Goal: Task Accomplishment & Management: Manage account settings

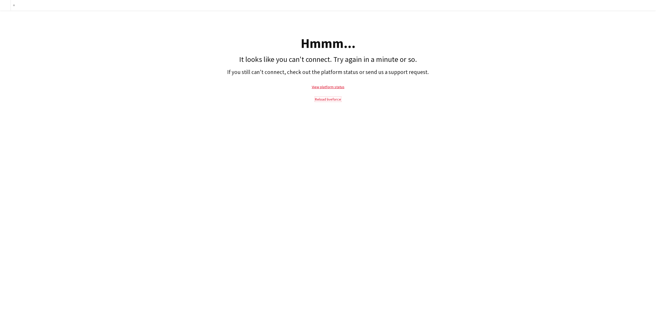
click at [329, 100] on link "Reload liveforce" at bounding box center [328, 99] width 26 height 5
click at [325, 86] on link "View platform status" at bounding box center [328, 87] width 33 height 5
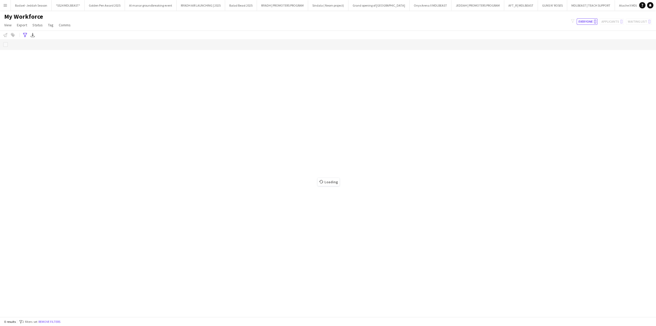
click at [6, 5] on app-icon "Menu" at bounding box center [5, 5] width 4 height 4
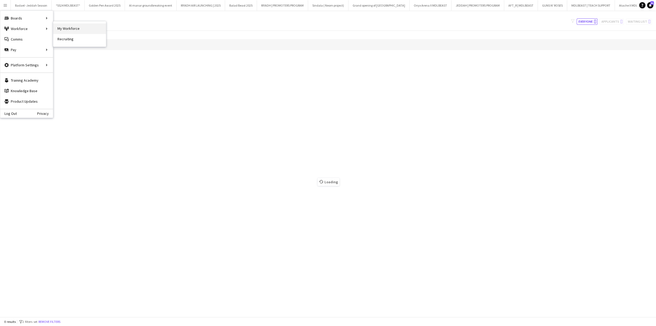
click at [75, 30] on link "My Workforce" at bounding box center [79, 28] width 53 height 11
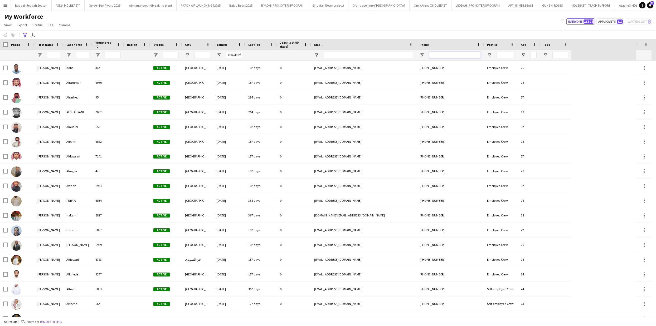
click at [456, 54] on input "Phone Filter Input" at bounding box center [455, 55] width 52 height 6
paste input "**********"
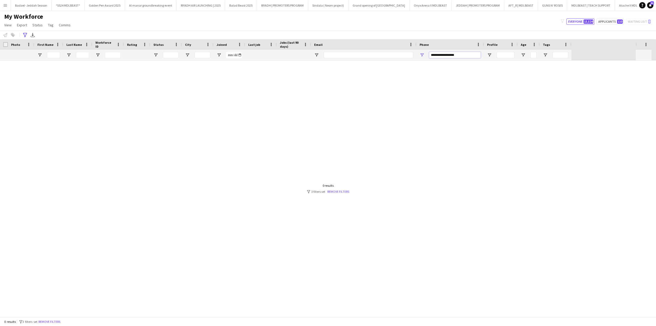
click at [447, 56] on input "**********" at bounding box center [455, 55] width 52 height 6
click at [442, 54] on input "**********" at bounding box center [455, 55] width 52 height 6
click at [442, 55] on input "**********" at bounding box center [455, 55] width 52 height 6
click at [437, 54] on input "**********" at bounding box center [455, 55] width 52 height 6
type input "**********"
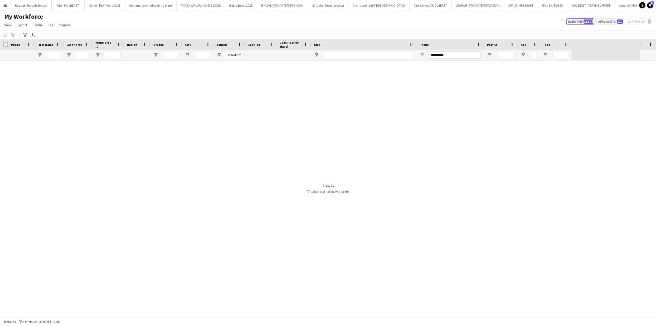
click at [449, 55] on input "**********" at bounding box center [455, 55] width 52 height 6
type input "**********"
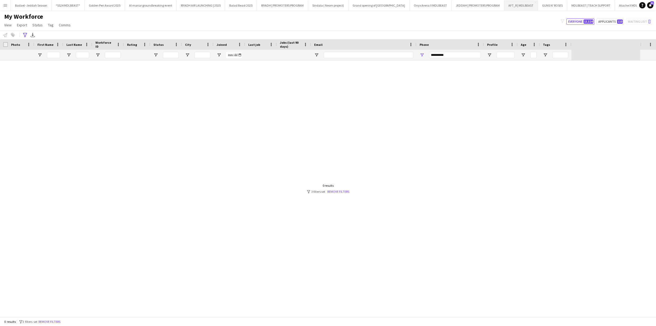
click at [504, 9] on button "AFT_R | MDLBEAST Close" at bounding box center [521, 5] width 34 height 10
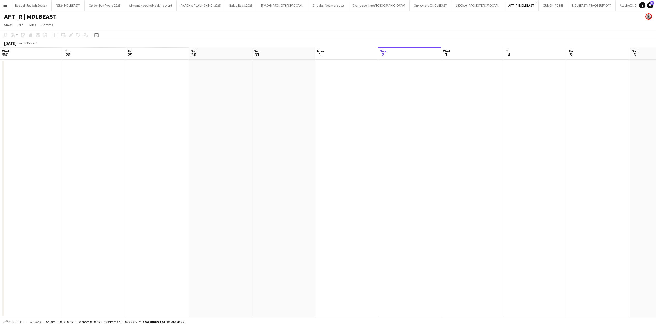
drag, startPoint x: 236, startPoint y: 134, endPoint x: 655, endPoint y: 109, distance: 420.5
click at [655, 110] on app-calendar-viewport "Wed 27 Thu 28 Fri 29 Sat 30 Sun 31 Mon 1 Tue 2 Wed 3 Thu 4 Fri 5 Sat 6 Sun 7 Mo…" at bounding box center [328, 182] width 656 height 270
drag, startPoint x: 71, startPoint y: 114, endPoint x: 337, endPoint y: 126, distance: 266.4
click at [486, 121] on app-calendar-viewport "Sat 23 Sun 24 Mon 25 Tue 26 Wed 27 Thu 28 Fri 29 Sat 30 Sun 31 Mon 1 Tue 2 Wed …" at bounding box center [328, 182] width 656 height 270
click at [465, 140] on app-calendar-viewport "Fri 15 Sat 16 Sun 17 Mon 18 Tue 19 Wed 20 Thu 21 Fri 22 Sat 23 Sun 24 Mon 25 Tu…" at bounding box center [328, 182] width 656 height 270
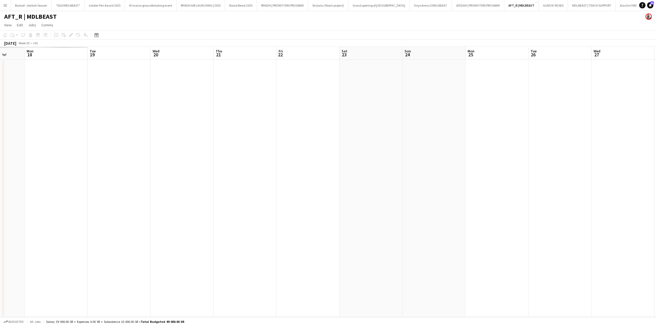
drag, startPoint x: 329, startPoint y: 142, endPoint x: 500, endPoint y: 155, distance: 171.8
click at [498, 155] on app-calendar-viewport "Fri 15 Sat 16 Sun 17 Mon 18 Tue 19 Wed 20 Thu 21 Fri 22 Sat 23 Sun 24 Mon 25 Tu…" at bounding box center [328, 182] width 656 height 270
drag, startPoint x: 528, startPoint y: 151, endPoint x: 336, endPoint y: 156, distance: 191.9
click at [650, 156] on app-calendar-viewport "Tue 5 Wed 6 Thu 7 Fri 8 Sat 9 Sun 10 Mon 11 Tue 12 Wed 13 Thu 14 Fri 15 Sat 16 …" at bounding box center [328, 182] width 656 height 270
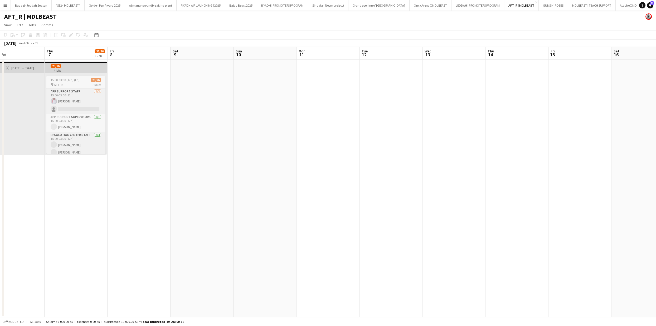
drag, startPoint x: 378, startPoint y: 155, endPoint x: 505, endPoint y: 161, distance: 126.9
click at [508, 162] on app-calendar-viewport "Mon 4 Tue 5 Wed 6 Thu 7 25/26 1 Job Fri 8 Sat 9 Sun 10 Mon 11 Tue 12 Wed 13 Thu…" at bounding box center [328, 182] width 656 height 270
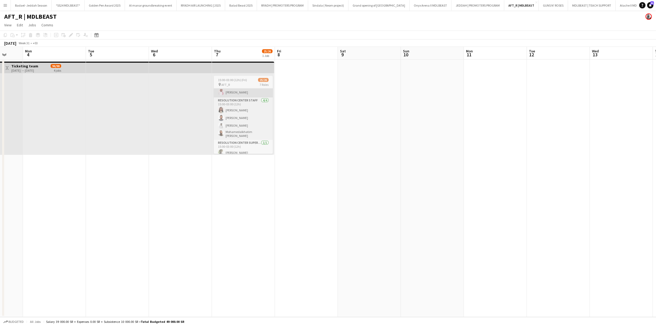
scroll to position [67, 0]
click at [245, 121] on app-card-role "Resolution Center Supervisor 1/1 15:00-03:00 (12h) Mohannad Omer" at bounding box center [243, 116] width 59 height 18
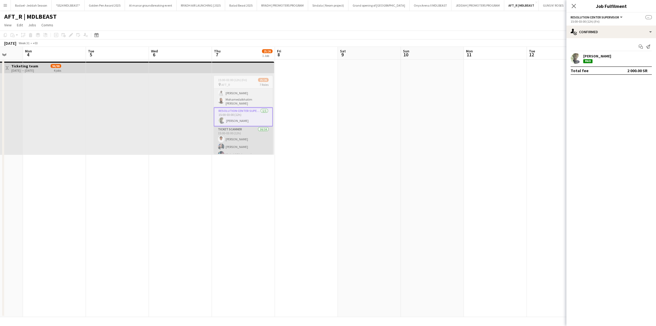
click at [243, 140] on app-card-role "Ticket Scanner 16/16 15:00-03:00 (12h) Abdalla Ali ريماس محمد ريماس Majed AlMah…" at bounding box center [243, 194] width 59 height 136
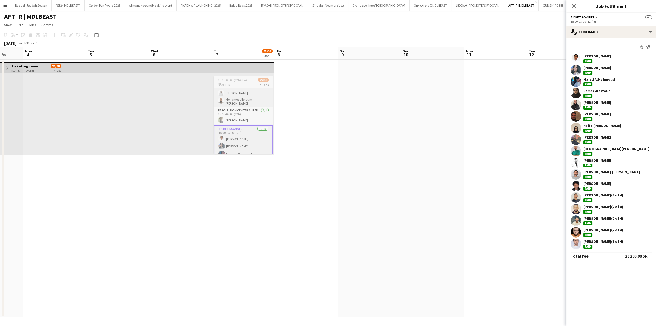
click at [576, 129] on app-user-avatar at bounding box center [575, 128] width 11 height 11
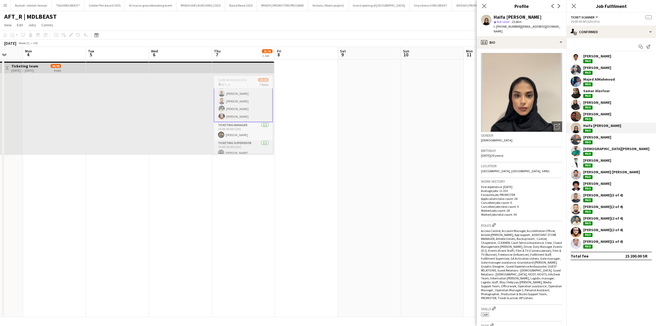
scroll to position [206, 0]
click at [581, 103] on div "Fairouz alassar Paid" at bounding box center [611, 105] width 90 height 11
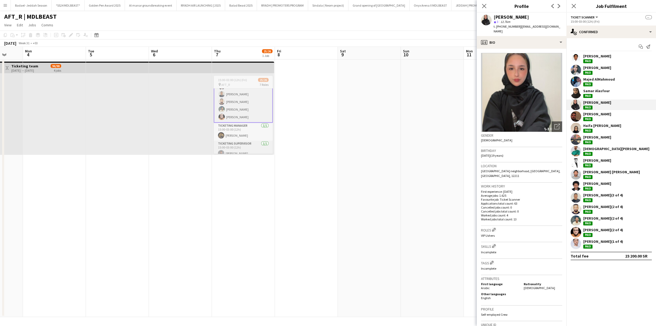
click at [509, 26] on span "t. +966508669767" at bounding box center [506, 27] width 27 height 4
click at [508, 26] on span "t. +966508669767" at bounding box center [506, 27] width 27 height 4
copy span "966508669767"
click at [603, 71] on div "ريماس محمد ريماس Paid" at bounding box center [597, 69] width 28 height 9
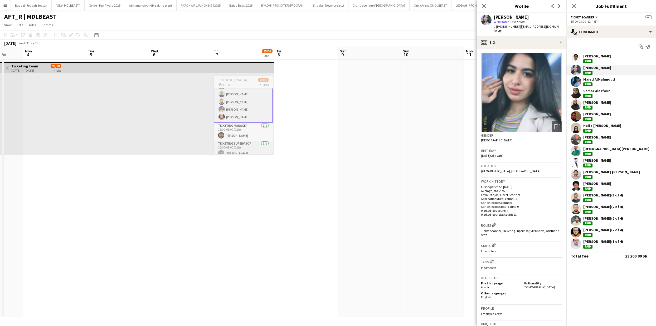
click at [508, 27] on span "t. +966597837539" at bounding box center [506, 27] width 27 height 4
copy span "966597837539"
drag, startPoint x: 279, startPoint y: 192, endPoint x: 438, endPoint y: 187, distance: 158.7
click at [434, 187] on app-calendar-viewport "Fri 1 Sat 2 Sun 3 Mon 4 Tue 5 Wed 6 Thu 7 25/26 1 Job Fri 8 Sat 9 Sun 10 Mon 11…" at bounding box center [328, 182] width 656 height 270
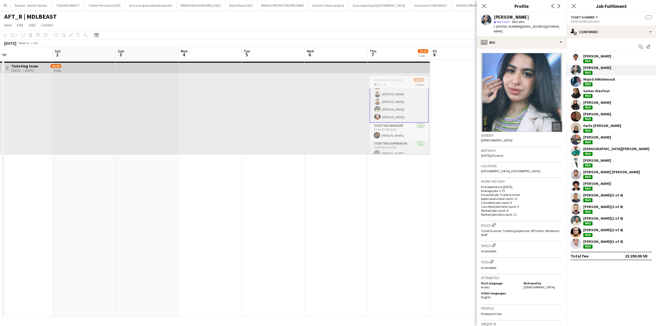
click at [166, 187] on app-calendar-viewport "Wed 30 Thu 31 25/26 1 Job Fri 1 Sat 2 Sun 3 Mon 4 Tue 5 Wed 6 Thu 7 25/26 1 Job…" at bounding box center [328, 182] width 656 height 270
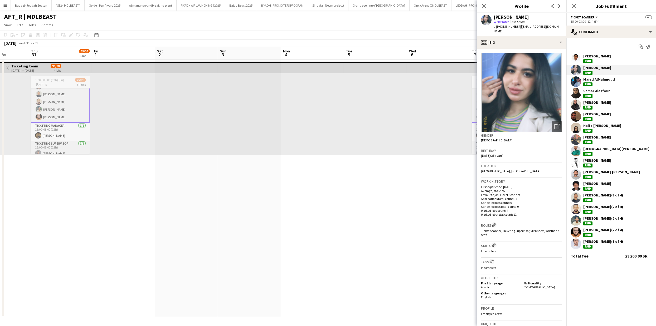
drag, startPoint x: 141, startPoint y: 193, endPoint x: 260, endPoint y: 198, distance: 118.9
click at [251, 198] on app-calendar-viewport "Mon 28 Tue 29 Wed 30 Thu 31 25/26 1 Job Fri 1 Sat 2 Sun 3 Mon 4 Tue 5 Wed 6 Thu…" at bounding box center [328, 182] width 656 height 270
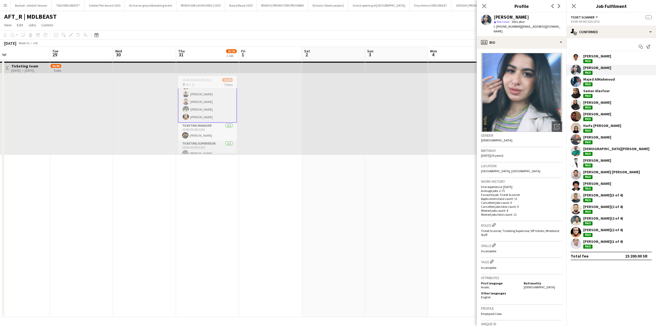
drag, startPoint x: 218, startPoint y: 197, endPoint x: 263, endPoint y: 185, distance: 46.0
click at [263, 185] on app-calendar-viewport "Sat 26 Sun 27 Mon 28 Tue 29 Wed 30 Thu 31 25/26 1 Job Fri 1 Sat 2 Sun 3 Mon 4 T…" at bounding box center [328, 182] width 656 height 270
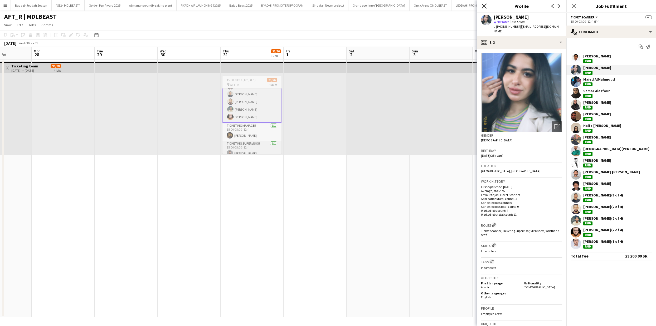
click at [483, 6] on icon at bounding box center [483, 5] width 5 height 5
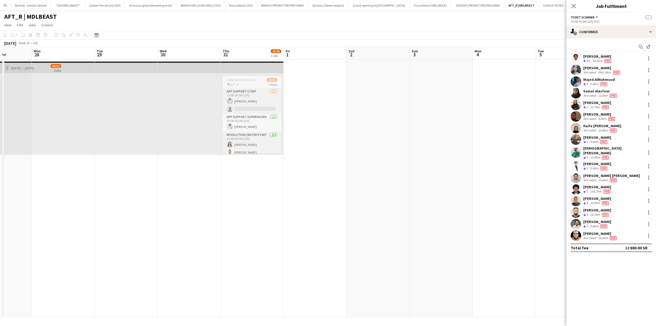
scroll to position [206, 0]
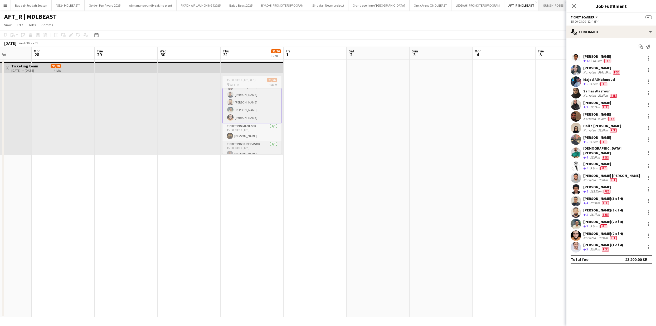
click at [538, 7] on button "GUNS N' ROSES Close" at bounding box center [552, 5] width 29 height 10
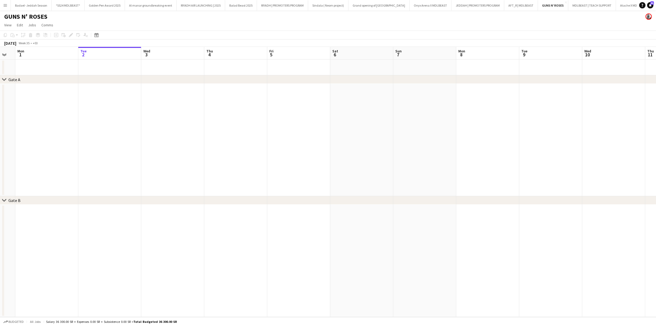
click at [450, 133] on app-calendar-viewport "Sat 30 Sun 31 Mon 1 Tue 2 Wed 3 Thu 4 Fri 5 Sat 6 Sun 7 Mon 8 Tue 9 Wed 10 Thu …" at bounding box center [328, 182] width 656 height 270
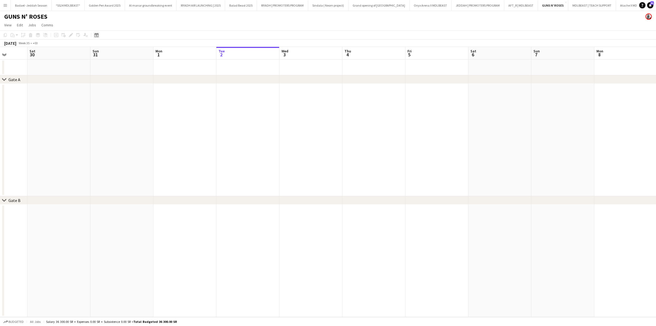
click at [94, 36] on icon "Date picker" at bounding box center [96, 35] width 4 height 4
click at [129, 50] on span "Previous month" at bounding box center [128, 53] width 11 height 11
click at [129, 51] on span "Previous month" at bounding box center [128, 53] width 11 height 11
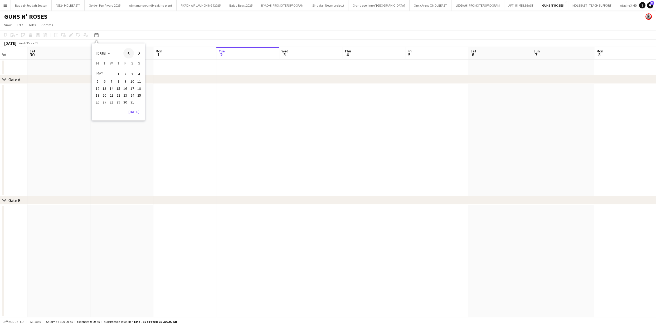
click at [129, 51] on span "Previous month" at bounding box center [128, 53] width 11 height 11
click at [139, 52] on span "Next month" at bounding box center [139, 53] width 11 height 11
click at [127, 95] on span "23" at bounding box center [125, 95] width 6 height 6
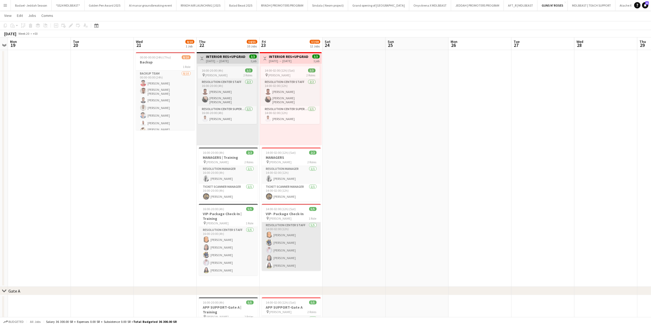
scroll to position [10, 0]
click at [292, 245] on app-card-role "Resolution Center Staff 5/5 14:00-02:00 (12h) Muna Mohammed Dana Alsebahi Ahmed…" at bounding box center [291, 246] width 59 height 48
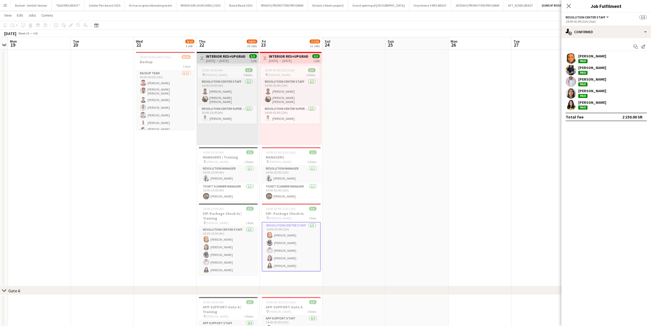
click at [572, 60] on app-user-avatar at bounding box center [571, 58] width 11 height 11
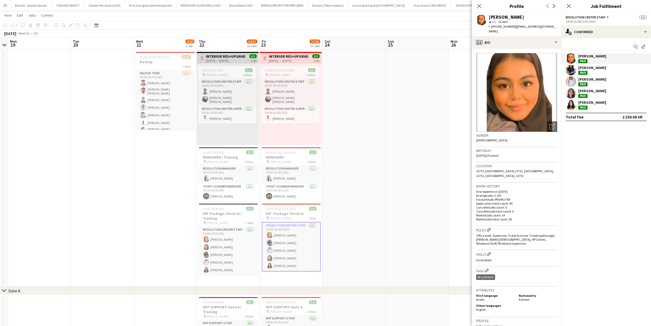
click at [572, 106] on app-user-avatar at bounding box center [571, 105] width 11 height 11
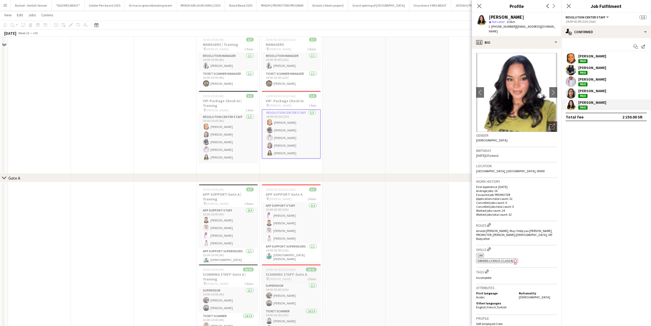
scroll to position [176, 0]
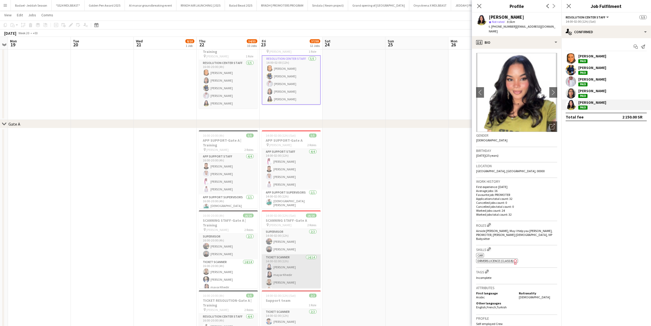
click at [294, 272] on app-card-role "Ticket Scanner 14/14 14:00-02:00 (12h) manar Idris mayar Khedir عبدالرحمن عبدال…" at bounding box center [291, 313] width 59 height 119
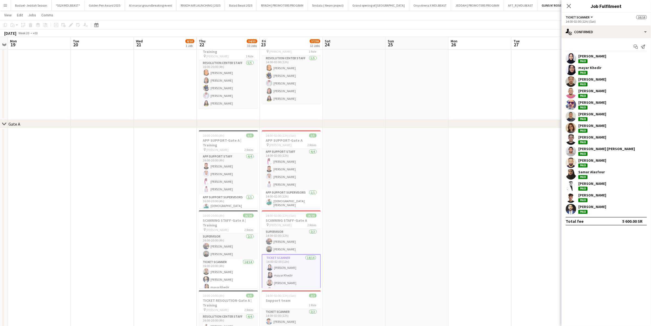
click at [573, 55] on app-user-avatar at bounding box center [571, 58] width 11 height 11
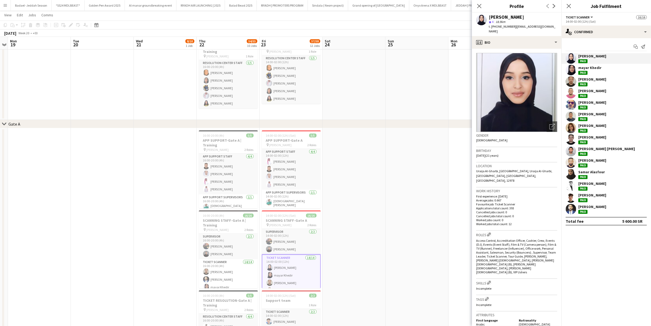
click at [571, 72] on app-user-avatar at bounding box center [571, 70] width 11 height 11
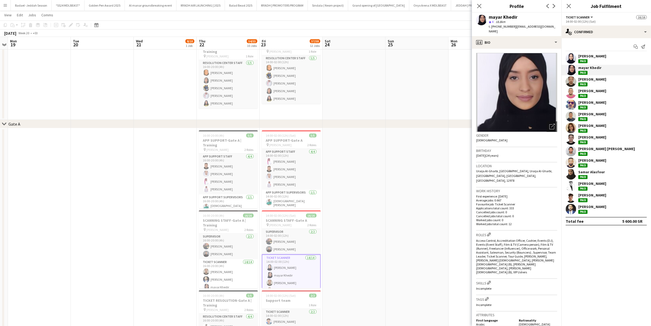
click at [569, 127] on app-user-avatar at bounding box center [571, 128] width 11 height 11
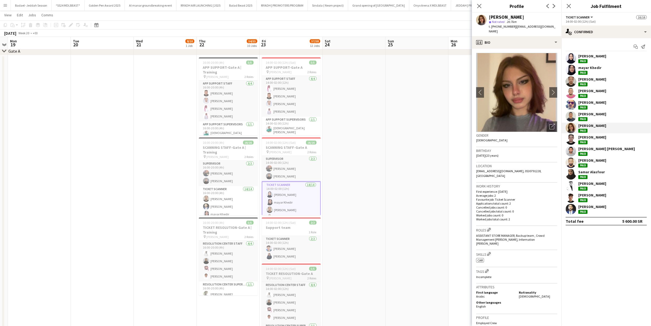
scroll to position [254, 0]
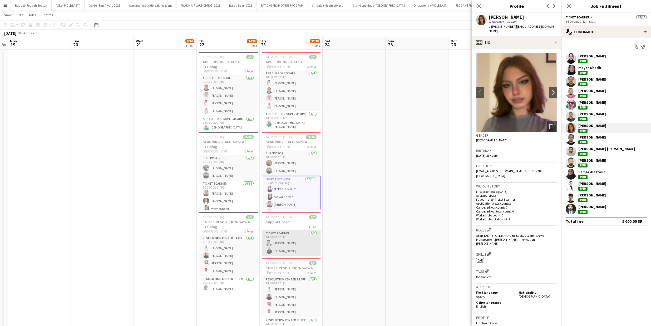
click at [292, 243] on app-card-role "Ticket Scanner 2/2 14:00-02:00 (12h) Mazin Suhail Sara Salah" at bounding box center [291, 244] width 59 height 26
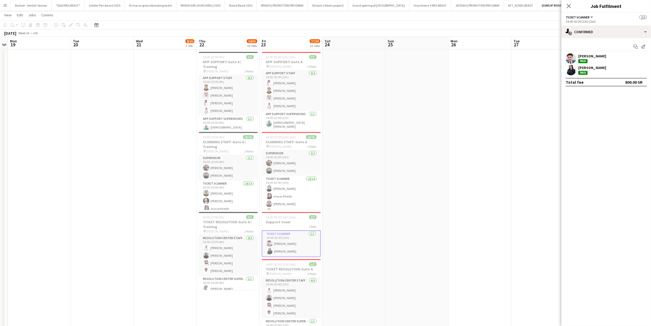
click at [570, 67] on app-user-avatar at bounding box center [571, 70] width 11 height 11
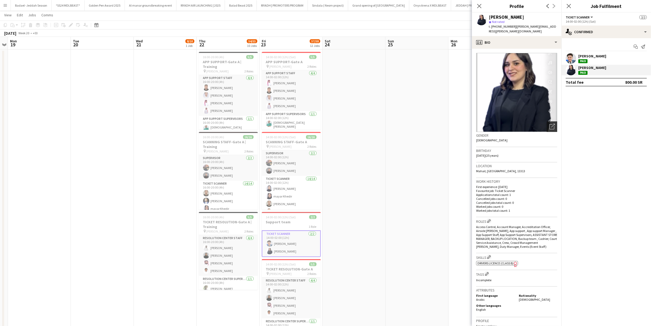
click at [550, 124] on icon "Open photos pop-in" at bounding box center [553, 127] width 6 height 6
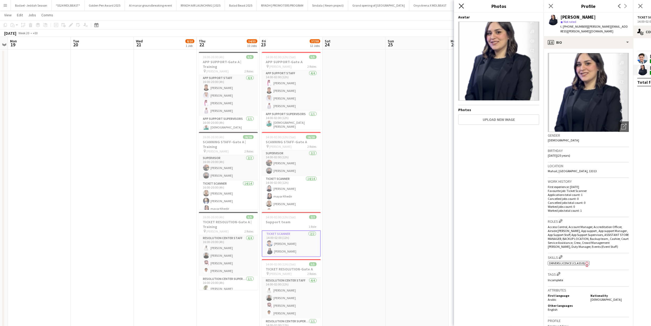
click at [463, 7] on icon at bounding box center [461, 5] width 5 height 5
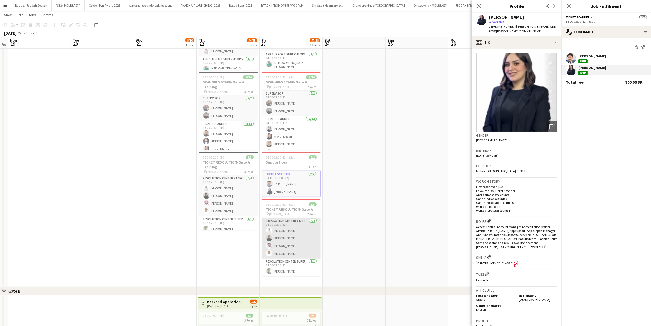
scroll to position [315, 0]
click at [298, 240] on app-card-role "Resolution Center Staff 4/4 14:00-02:00 (12h) Abdulaziz Mohammed Jeehan Ahmed E…" at bounding box center [291, 237] width 59 height 41
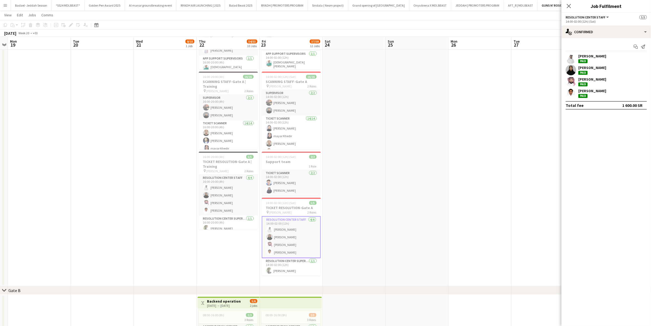
click at [570, 69] on app-user-avatar at bounding box center [571, 70] width 11 height 11
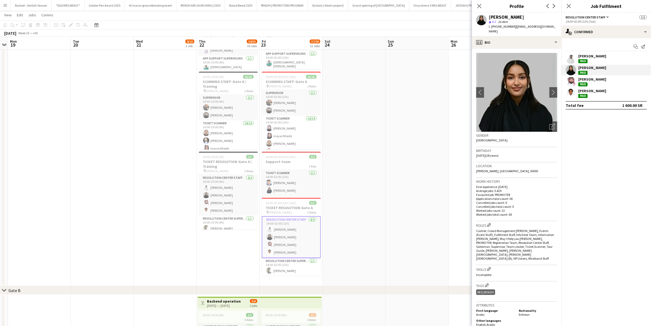
click at [507, 26] on span "t. +966510054904" at bounding box center [502, 27] width 27 height 4
copy span "966510054904"
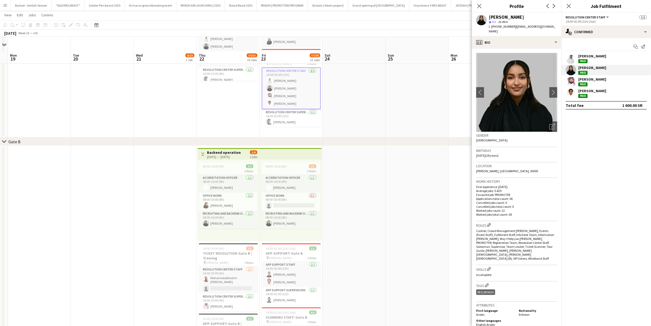
scroll to position [525, 0]
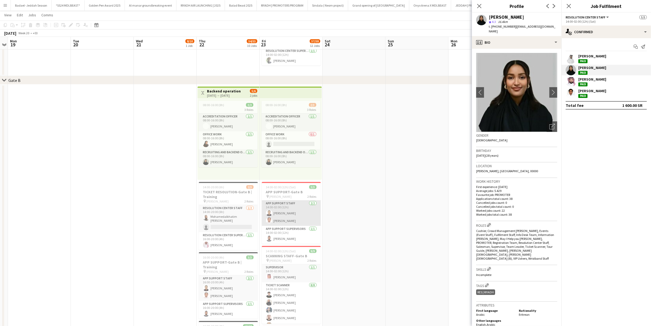
click at [277, 210] on app-card-role "App Support Staff 2/2 14:00-02:00 (12h) Halah Alsaieq Omar Alotaibi" at bounding box center [291, 213] width 59 height 26
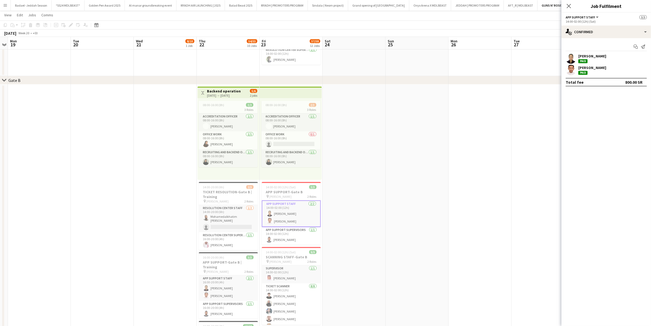
click at [574, 58] on app-user-avatar at bounding box center [571, 58] width 11 height 11
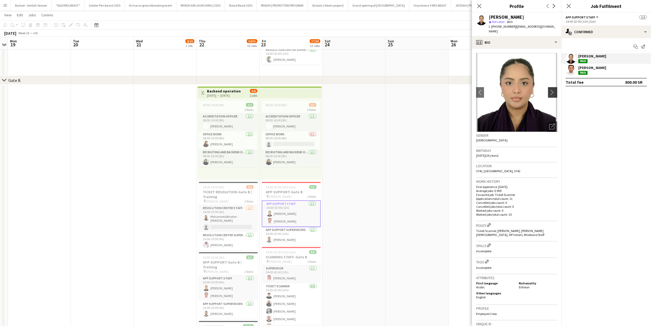
click at [550, 90] on app-icon "chevron-right" at bounding box center [554, 93] width 8 height 6
click at [548, 91] on button "chevron-right" at bounding box center [553, 92] width 11 height 11
click at [282, 309] on app-card-role "Ticket Scanner 8/8 14:00-02:00 (12h) Ali mohsen Fairouz alassar ريماس محمد ريما…" at bounding box center [291, 318] width 59 height 71
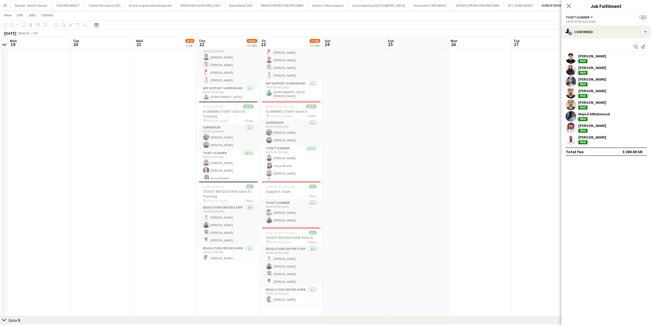
scroll to position [0, 0]
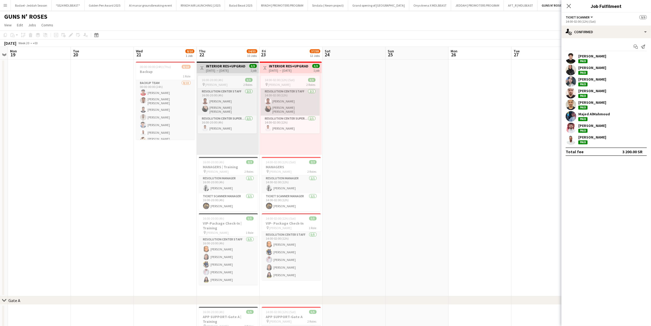
click at [270, 109] on app-user-avatar at bounding box center [268, 109] width 6 height 6
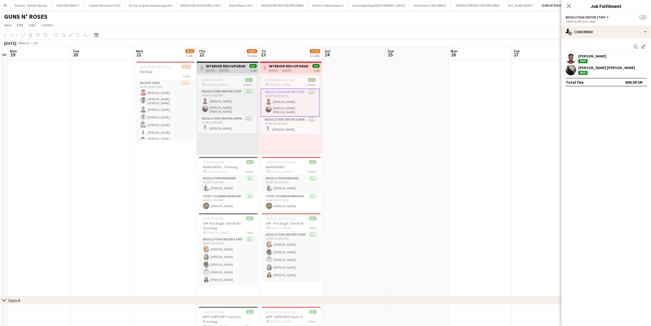
click at [574, 70] on app-user-avatar at bounding box center [571, 70] width 11 height 11
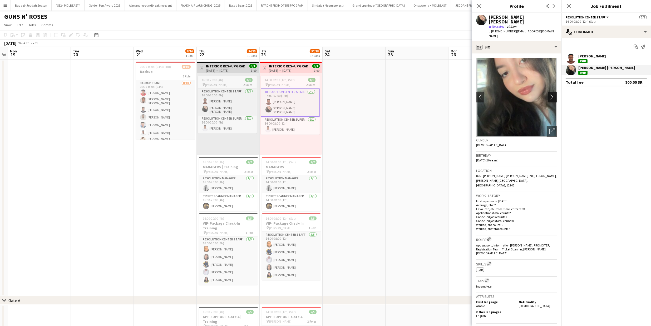
click at [550, 94] on app-icon "chevron-right" at bounding box center [554, 97] width 8 height 6
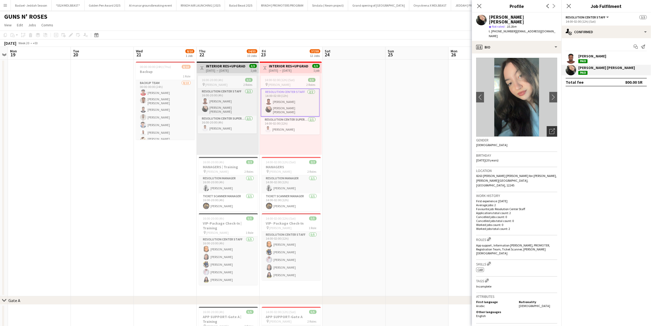
click at [551, 126] on div "Open photos pop-in" at bounding box center [552, 131] width 11 height 11
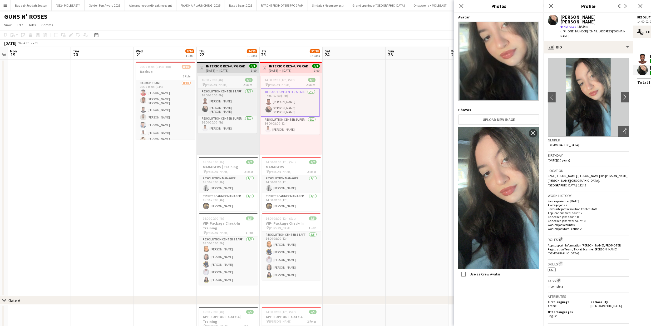
click at [576, 29] on span "t. +966561670266" at bounding box center [574, 31] width 27 height 4
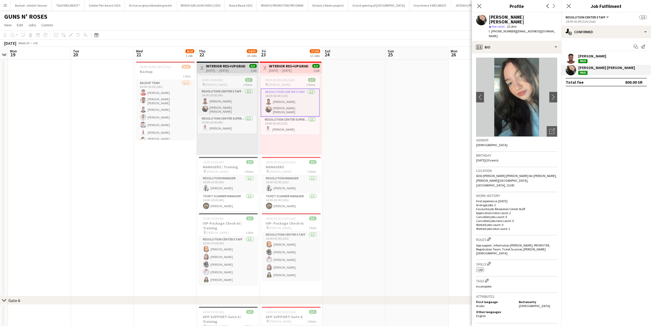
click at [509, 29] on span "t. +966561670266" at bounding box center [502, 31] width 27 height 4
click at [507, 29] on span "t. +966561670266" at bounding box center [502, 31] width 27 height 4
click at [506, 29] on span "t. +966561670266" at bounding box center [502, 31] width 27 height 4
copy span "966561670266"
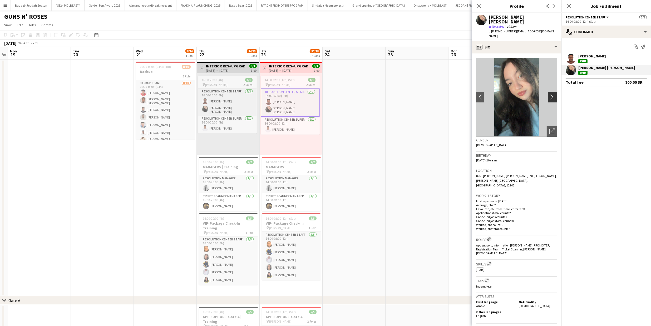
click at [550, 94] on app-icon "chevron-right" at bounding box center [554, 97] width 8 height 6
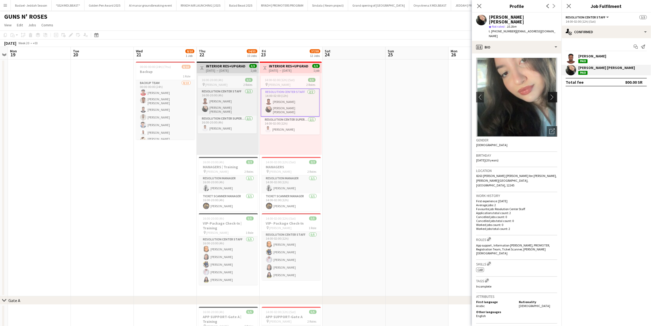
click at [550, 94] on app-icon "chevron-right" at bounding box center [554, 97] width 8 height 6
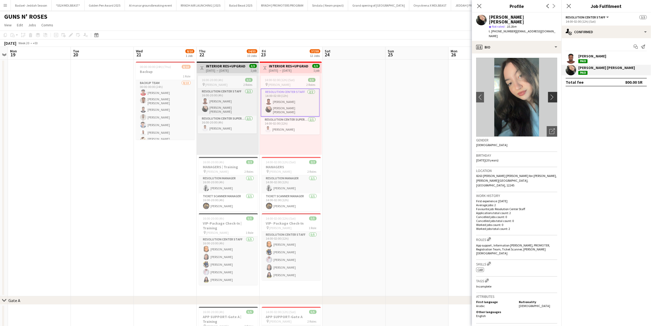
click at [550, 94] on app-icon "chevron-right" at bounding box center [554, 97] width 8 height 6
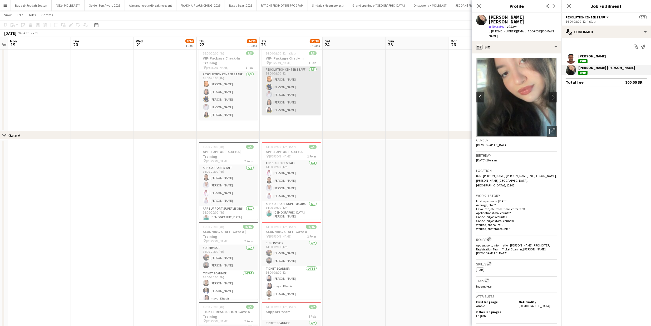
scroll to position [165, 0]
click at [288, 107] on app-card-role "Resolution Center Staff 5/5 14:00-02:00 (12h) Muna Mohammed Dana Alsebahi Ahmed…" at bounding box center [291, 91] width 59 height 48
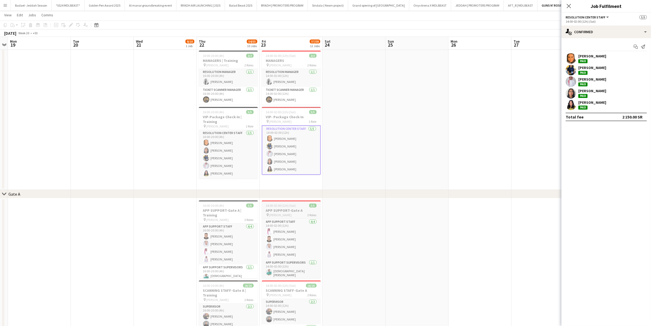
scroll to position [90, 0]
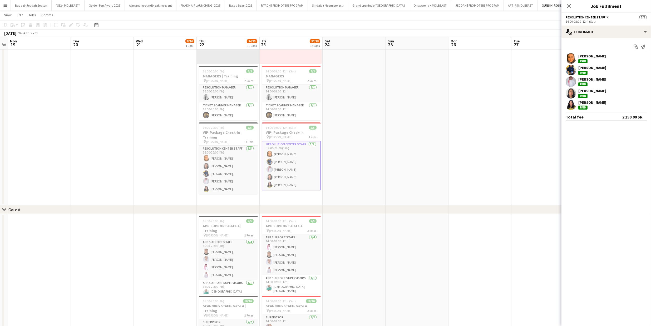
click at [570, 72] on app-user-avatar at bounding box center [571, 70] width 11 height 11
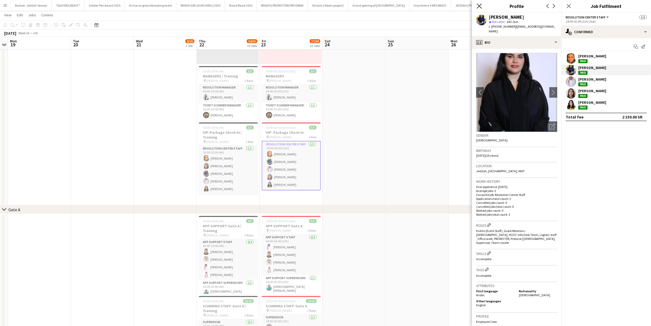
click at [480, 5] on icon at bounding box center [479, 5] width 5 height 5
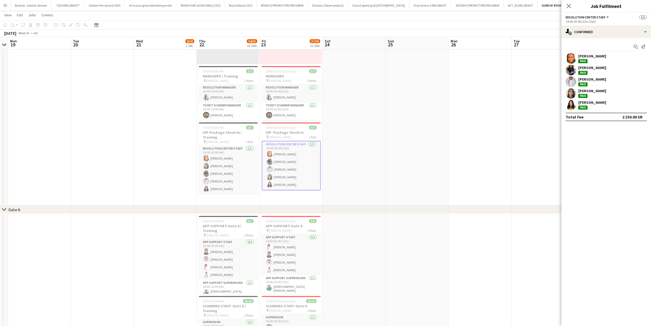
click at [570, 104] on app-user-avatar at bounding box center [571, 105] width 11 height 11
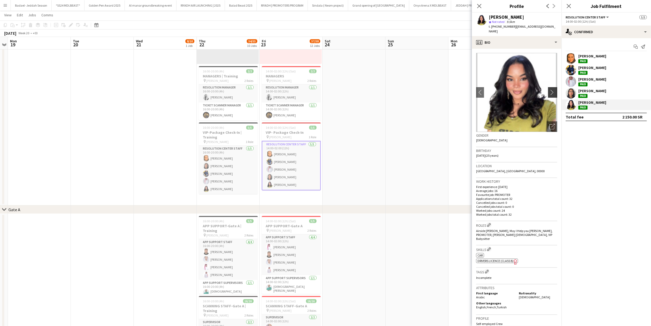
click at [550, 90] on app-icon "chevron-right" at bounding box center [554, 93] width 8 height 6
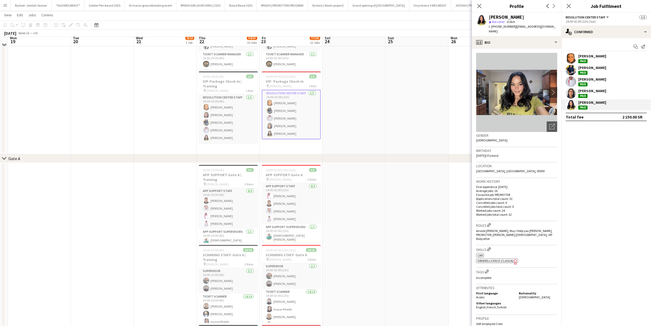
scroll to position [142, 0]
click at [550, 90] on app-icon "chevron-right" at bounding box center [554, 93] width 8 height 6
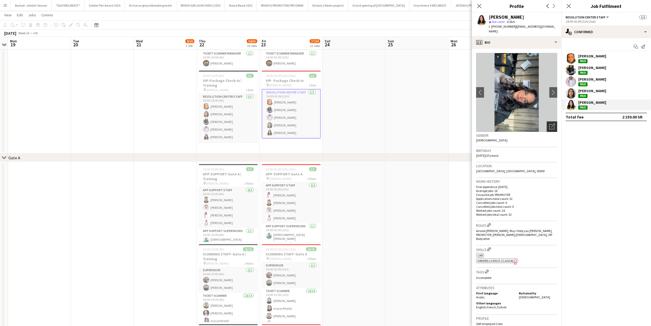
click at [551, 124] on icon at bounding box center [553, 126] width 4 height 4
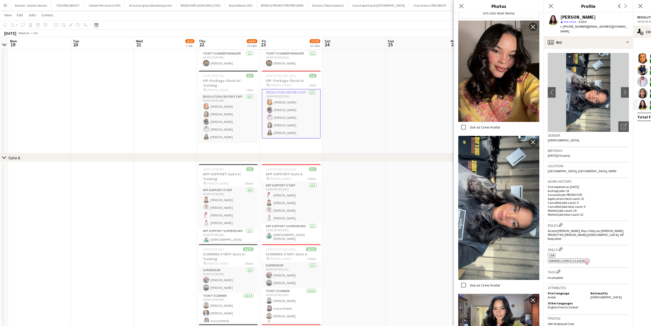
scroll to position [113, 0]
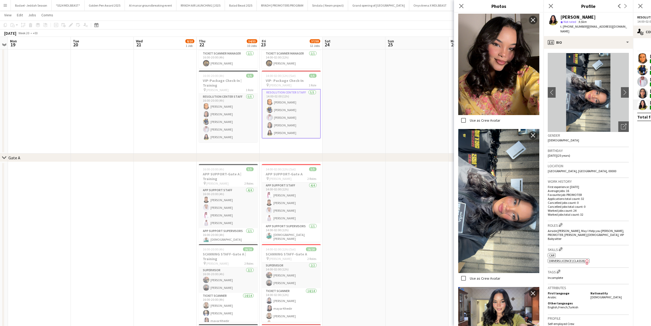
click at [570, 28] on span "t. +966536612891" at bounding box center [574, 27] width 27 height 4
click at [570, 28] on div "t. +966536612891 | hibabadreldin67@gmail.com" at bounding box center [595, 28] width 68 height 9
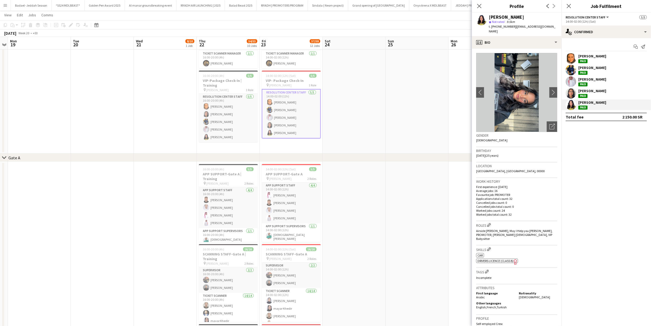
click at [526, 28] on span "| hibabadreldin67@gmail.com" at bounding box center [522, 29] width 67 height 9
click at [505, 26] on span "t. +966536612891" at bounding box center [502, 27] width 27 height 4
copy span "966536612891"
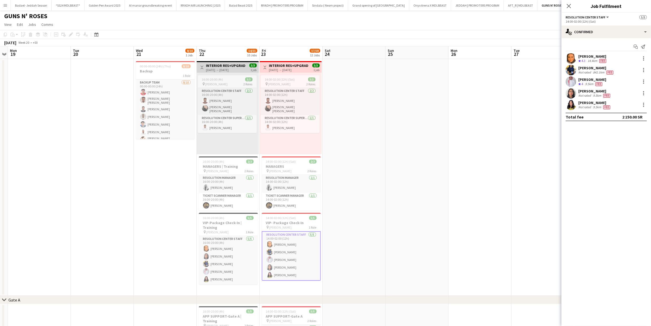
scroll to position [1, 0]
click at [570, 7] on icon "Close pop-in" at bounding box center [568, 5] width 5 height 5
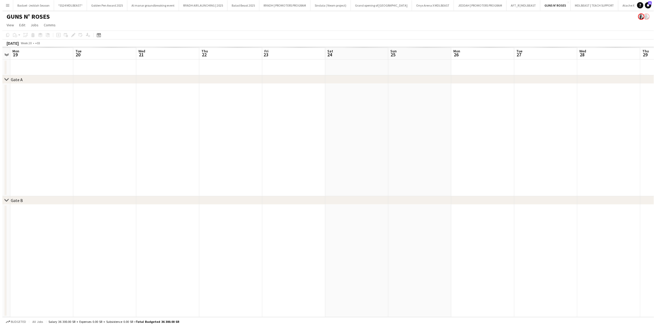
scroll to position [0, 0]
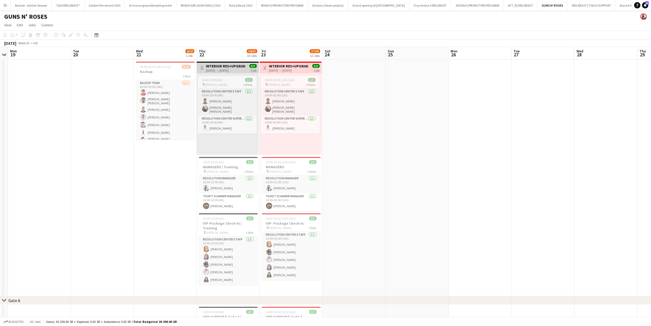
click at [6, 7] on app-icon "Menu" at bounding box center [5, 5] width 4 height 4
click at [5, 6] on app-icon "Menu" at bounding box center [5, 5] width 4 height 4
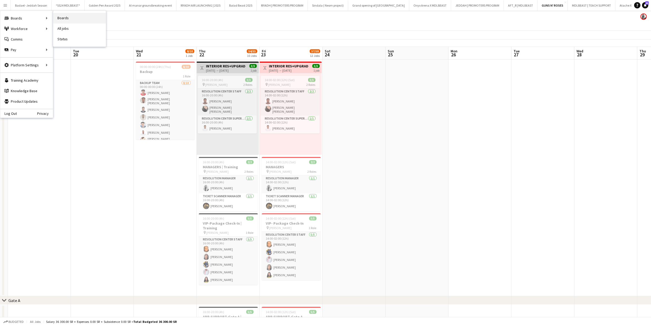
click at [71, 19] on link "Boards" at bounding box center [79, 18] width 53 height 11
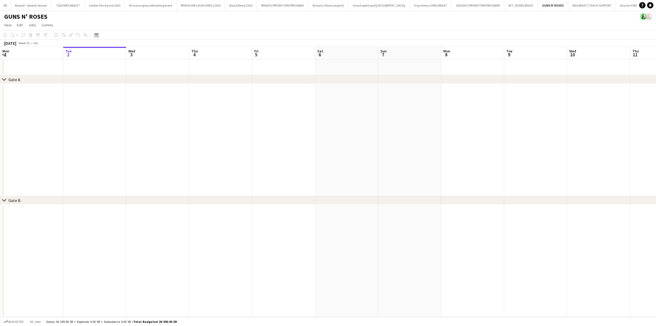
click at [5, 6] on app-icon "Menu" at bounding box center [5, 5] width 4 height 4
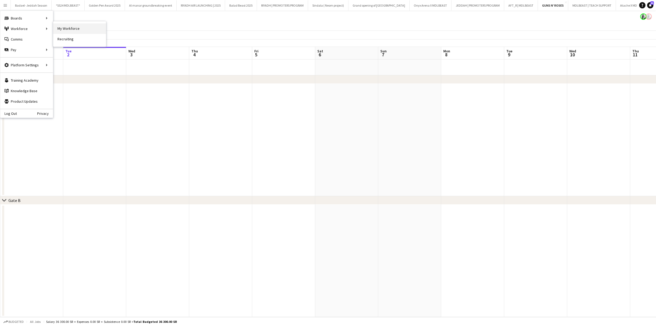
click at [66, 27] on link "My Workforce" at bounding box center [79, 28] width 53 height 11
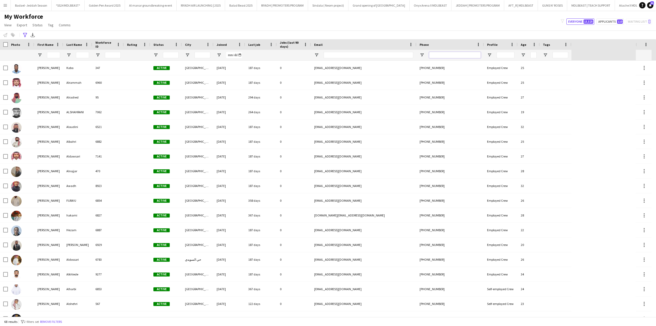
click at [463, 54] on input "Phone Filter Input" at bounding box center [455, 55] width 52 height 6
paste input "**********"
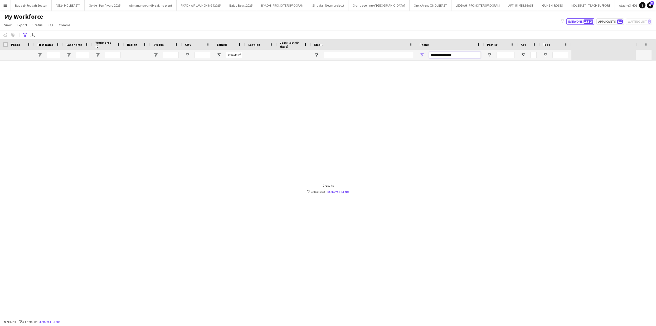
click at [447, 55] on input "**********" at bounding box center [455, 55] width 52 height 6
type input "**********"
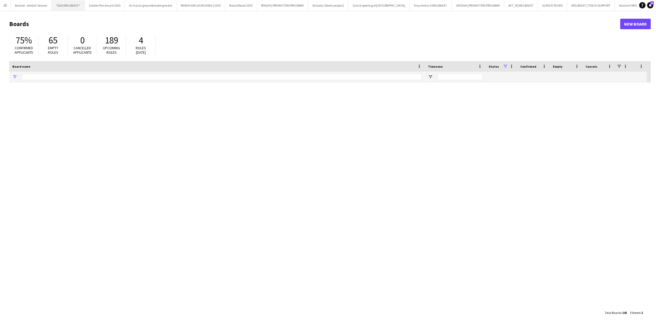
type input "******"
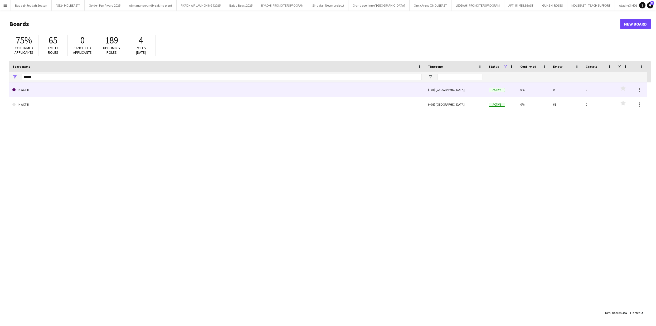
click at [34, 92] on link "IN ACT III" at bounding box center [216, 89] width 409 height 15
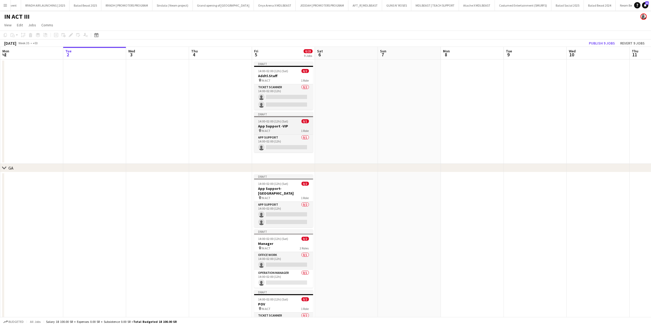
scroll to position [0, 171]
drag, startPoint x: 332, startPoint y: 129, endPoint x: 377, endPoint y: 128, distance: 45.1
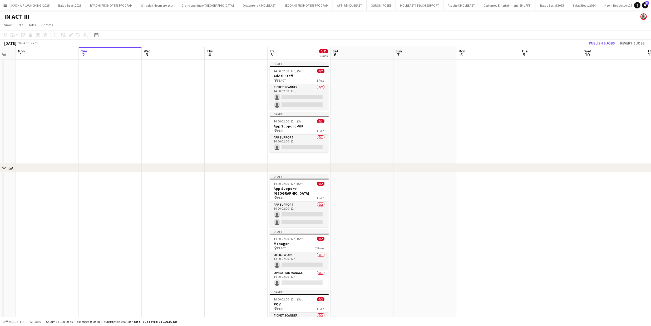
click at [381, 128] on app-date-cell at bounding box center [362, 112] width 63 height 104
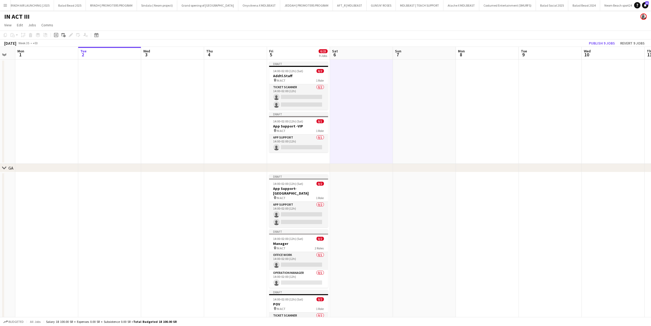
scroll to position [0, 0]
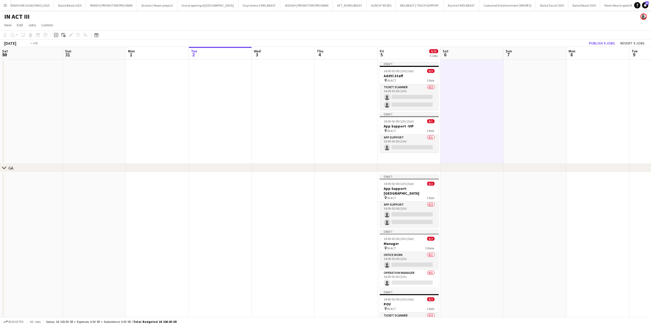
drag, startPoint x: 116, startPoint y: 119, endPoint x: 614, endPoint y: 161, distance: 499.2
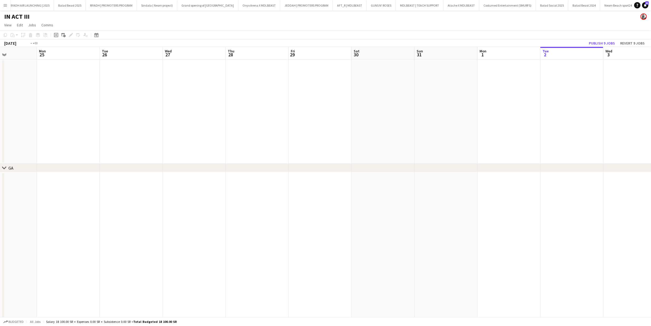
drag, startPoint x: 404, startPoint y: 136, endPoint x: 114, endPoint y: 122, distance: 289.9
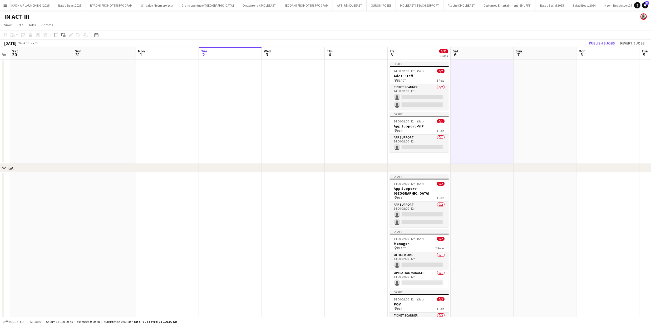
drag, startPoint x: 330, startPoint y: 115, endPoint x: 187, endPoint y: 111, distance: 143.4
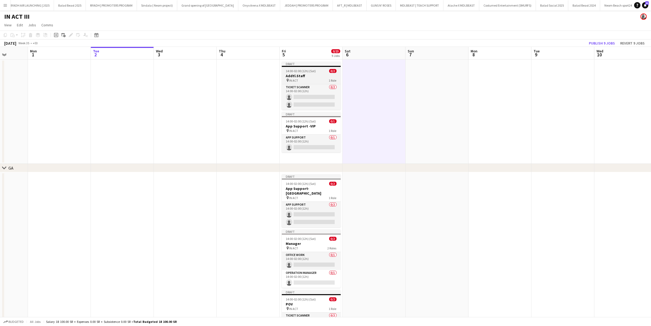
click at [319, 80] on div "pin IN ACT 1 Role" at bounding box center [311, 80] width 59 height 4
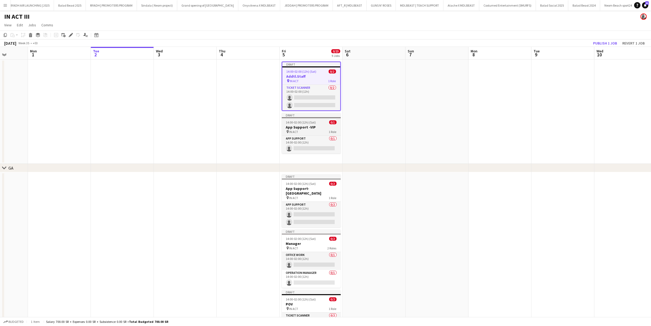
click at [309, 127] on h3 "App Support -VIP" at bounding box center [311, 127] width 59 height 5
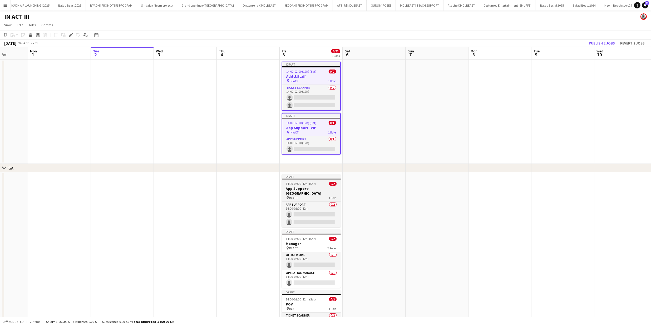
click at [318, 187] on h3 "App Support-[GEOGRAPHIC_DATA]" at bounding box center [311, 190] width 59 height 9
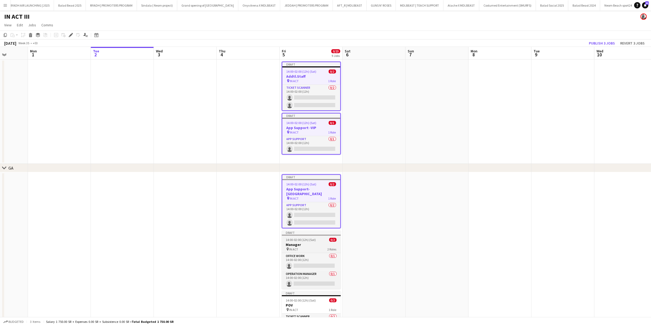
click at [328, 247] on span "2 Roles" at bounding box center [332, 249] width 9 height 4
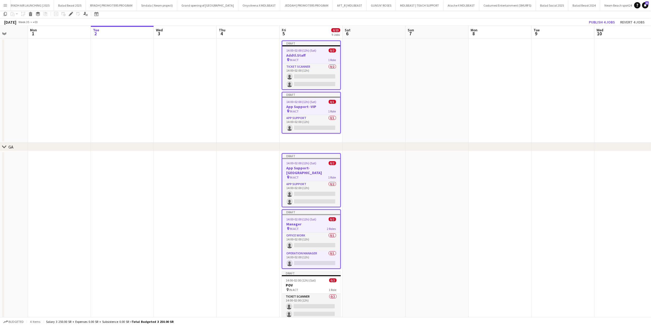
scroll to position [69, 0]
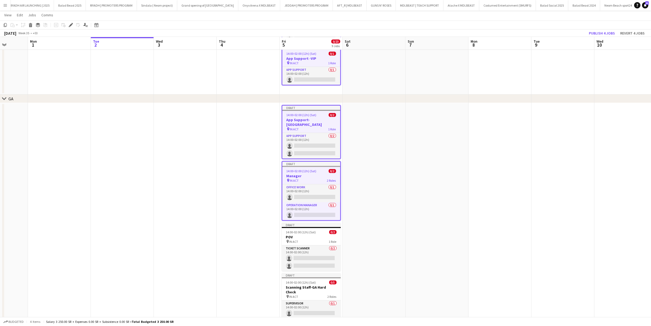
click at [318, 239] on div "pin IN ACT 1 Role" at bounding box center [311, 241] width 59 height 4
click at [317, 286] on h3 "Scanning Staff-GA Hard Check" at bounding box center [311, 290] width 59 height 9
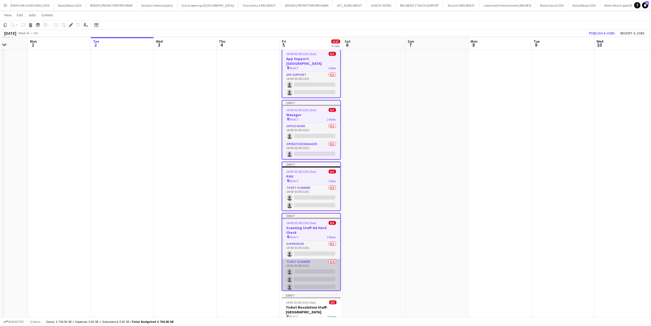
scroll to position [4, 0]
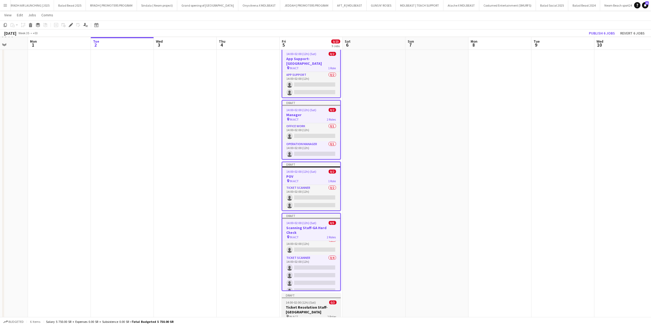
click at [318, 301] on div "14:00-02:00 (12h) (Sat) 0/3" at bounding box center [311, 303] width 59 height 4
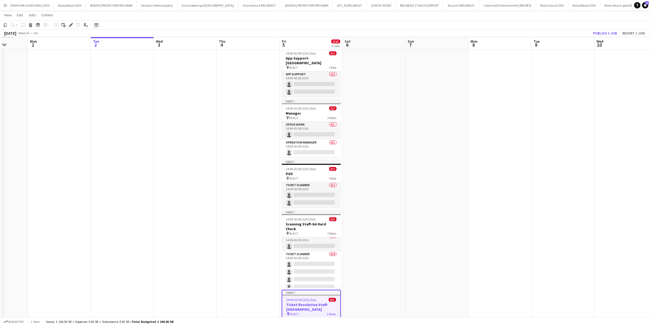
scroll to position [3, 0]
click at [320, 217] on div "14:00-02:00 (12h) (Sat) 0/5" at bounding box center [311, 219] width 59 height 4
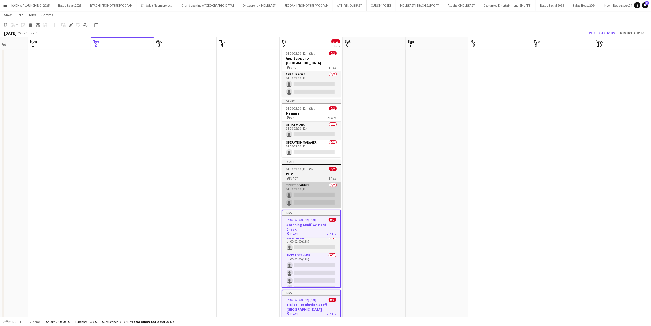
scroll to position [4, 0]
click at [306, 171] on app-job-card "Draft 14:00-02:00 (12h) (Sat) 0/2 POV pin IN ACT 1 Role Ticket Scanner 0/2 14:0…" at bounding box center [311, 184] width 59 height 48
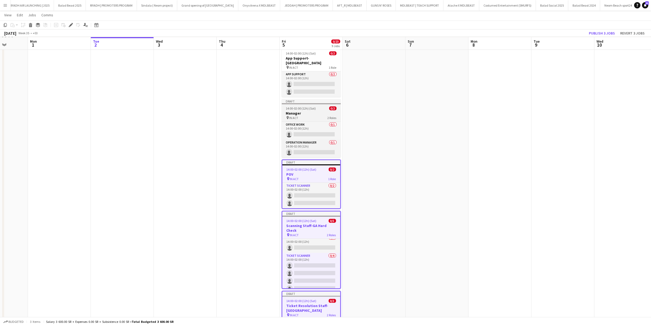
click at [314, 111] on h3 "Manager" at bounding box center [311, 113] width 59 height 5
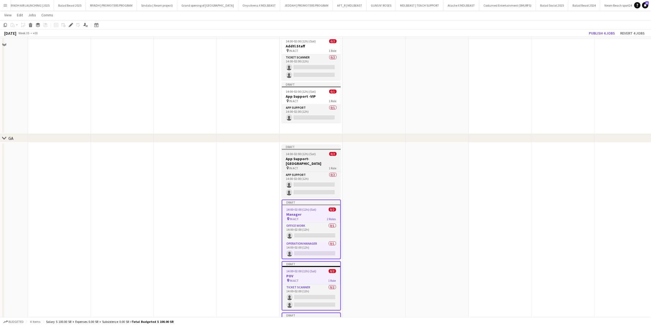
scroll to position [15, 0]
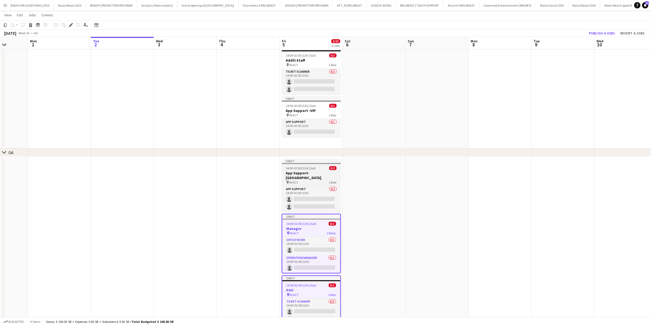
click at [316, 169] on div "14:00-02:00 (12h) (Sat) 0/2" at bounding box center [311, 168] width 59 height 4
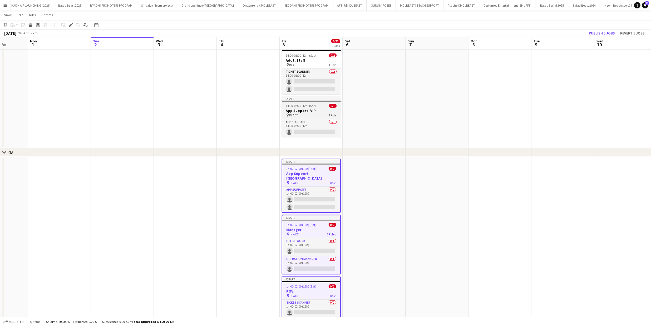
click at [305, 110] on h3 "App Support -VIP" at bounding box center [311, 110] width 59 height 5
click at [301, 64] on div "pin IN ACT 1 Role" at bounding box center [311, 65] width 59 height 4
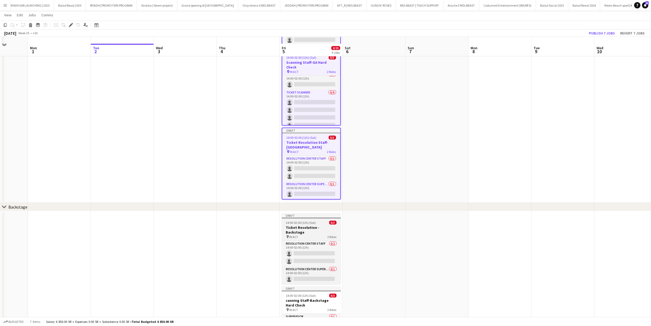
scroll to position [347, 0]
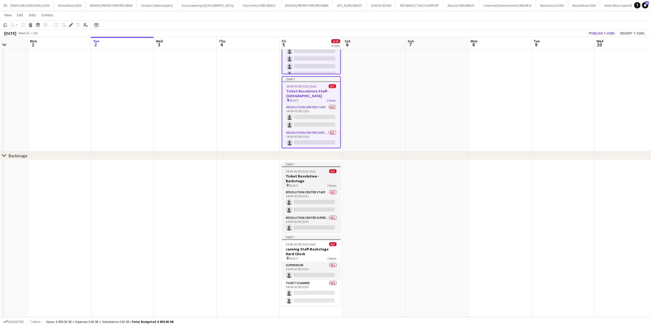
click at [311, 183] on div "pin IN ACT 2 Roles" at bounding box center [311, 185] width 59 height 4
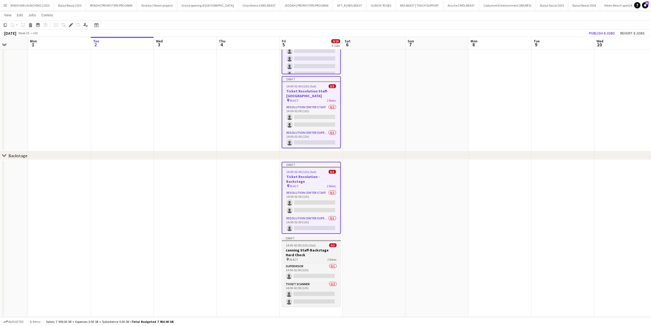
click at [305, 248] on h3 "canning Staff-Backstage Hard Check" at bounding box center [311, 252] width 59 height 9
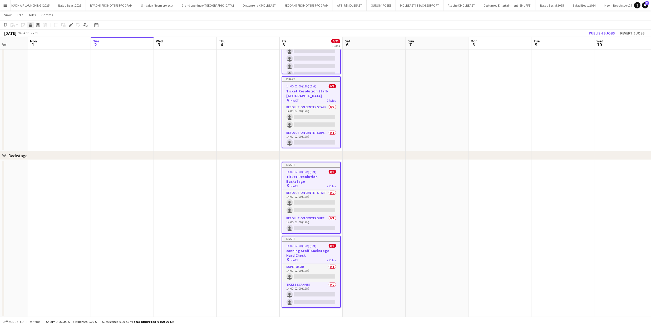
click at [31, 25] on icon "Delete" at bounding box center [30, 25] width 4 height 4
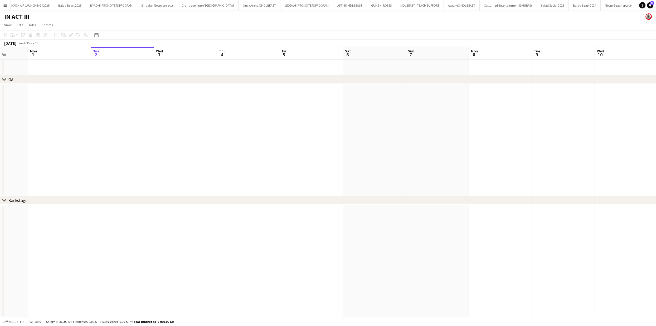
click at [2, 4] on button "Menu" at bounding box center [5, 5] width 11 height 11
click at [57, 17] on link "Boards" at bounding box center [79, 18] width 53 height 11
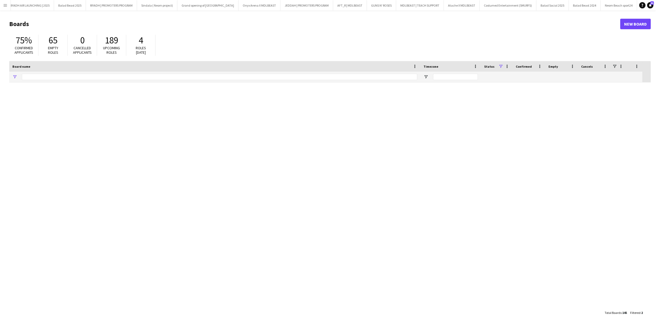
type input "******"
click at [628, 22] on link "New Board" at bounding box center [635, 24] width 31 height 11
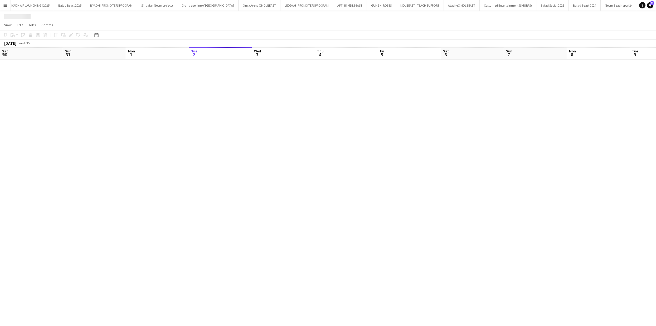
scroll to position [0, 200]
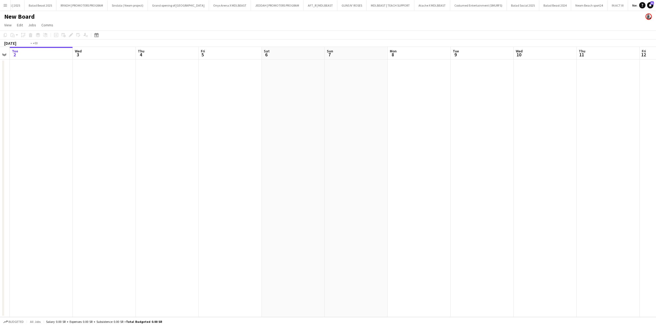
drag, startPoint x: 474, startPoint y: 115, endPoint x: 414, endPoint y: 119, distance: 60.7
click at [414, 119] on app-calendar-viewport "Sat 30 Sun 31 Mon 1 Tue 2 Wed 3 Thu 4 Fri 5 Sat 6 Sun 7 Mon 8 Tue 9 Wed 10 Thu …" at bounding box center [328, 182] width 656 height 270
click at [236, 84] on app-date-cell at bounding box center [223, 189] width 63 height 258
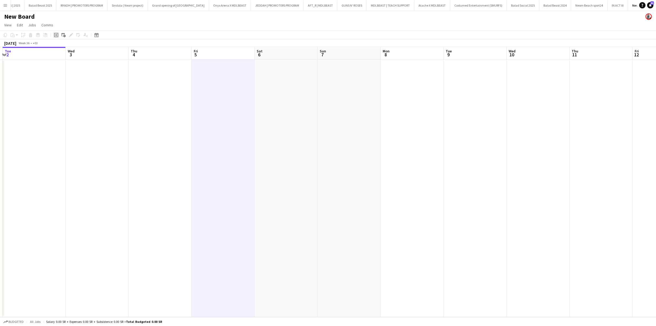
click at [55, 36] on icon "Add job" at bounding box center [56, 35] width 4 height 4
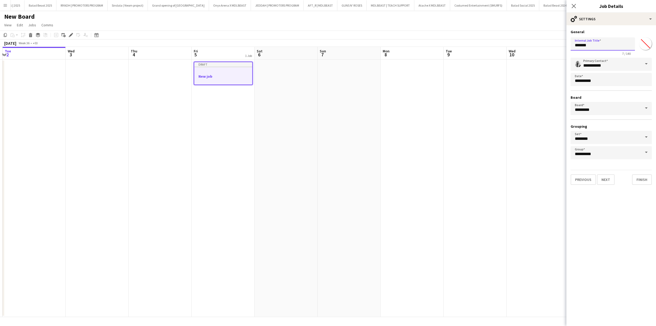
click at [584, 44] on input "*******" at bounding box center [602, 43] width 64 height 13
click at [30, 14] on h1 "New Board" at bounding box center [19, 17] width 31 height 8
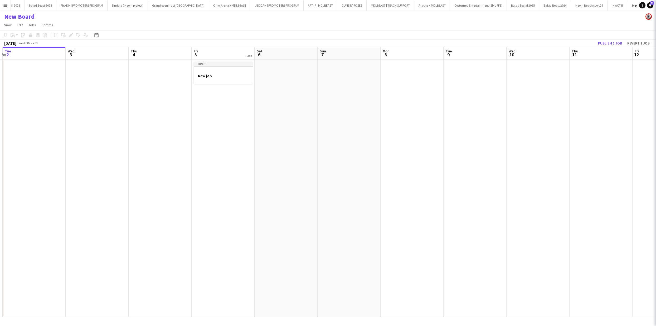
click at [30, 14] on h1 "New Board" at bounding box center [19, 17] width 31 height 8
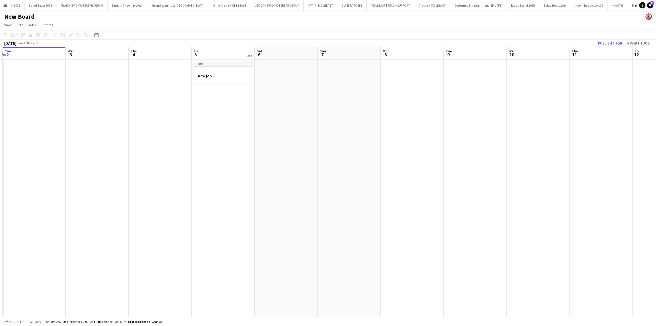
click at [22, 17] on h1 "New Board" at bounding box center [19, 17] width 31 height 8
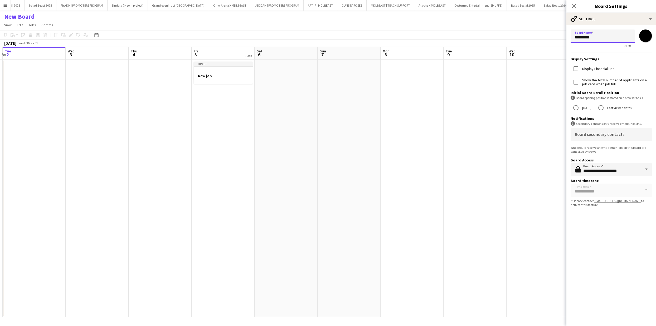
click at [615, 38] on input "*********" at bounding box center [602, 36] width 64 height 13
type input "*********"
click at [649, 35] on input "*******" at bounding box center [645, 35] width 19 height 19
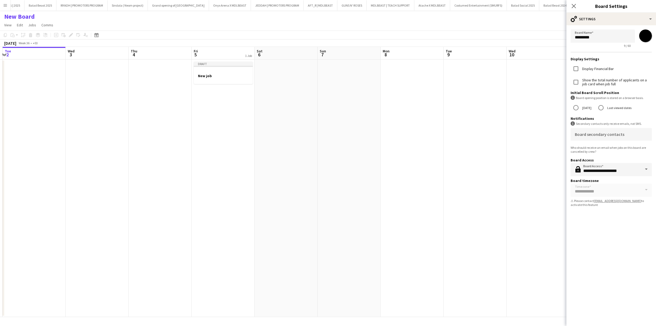
type input "*******"
click at [592, 224] on div "**********" at bounding box center [611, 170] width 90 height 314
click at [599, 134] on mat-label "Board secondary contacts" at bounding box center [600, 134] width 50 height 5
click at [599, 134] on input "Board secondary contacts" at bounding box center [610, 136] width 71 height 4
click at [609, 258] on div "**********" at bounding box center [611, 170] width 90 height 314
